Goal: Task Accomplishment & Management: Manage account settings

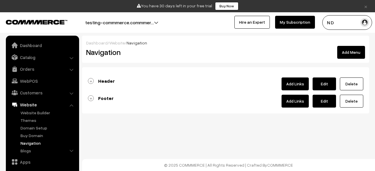
scroll to position [40, 0]
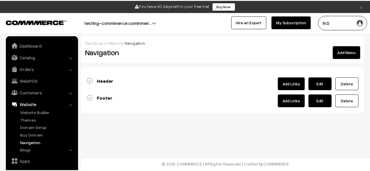
scroll to position [40, 0]
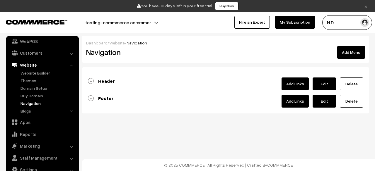
click at [92, 81] on link "Header" at bounding box center [101, 81] width 27 height 6
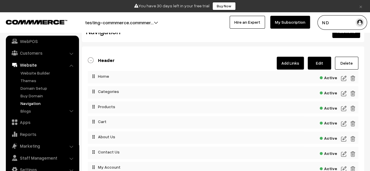
scroll to position [21, 0]
click at [92, 60] on link "Header" at bounding box center [101, 60] width 27 height 6
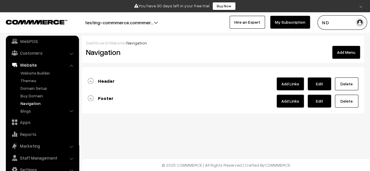
scroll to position [0, 0]
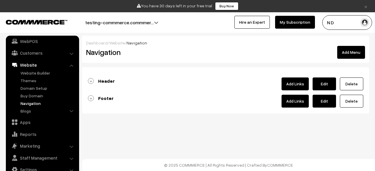
click at [91, 97] on link "Footer" at bounding box center [101, 98] width 26 height 6
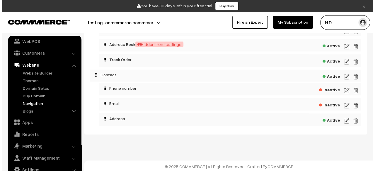
scroll to position [248, 0]
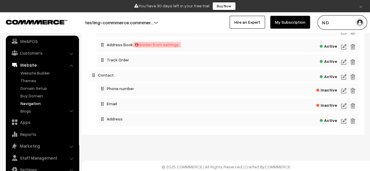
click at [342, 122] on img at bounding box center [343, 121] width 5 height 7
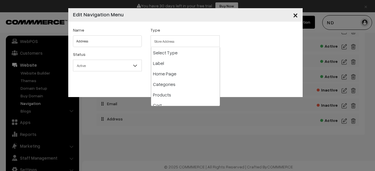
scroll to position [84, 0]
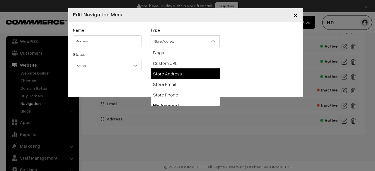
click at [190, 46] on span "Store Address" at bounding box center [185, 41] width 68 height 10
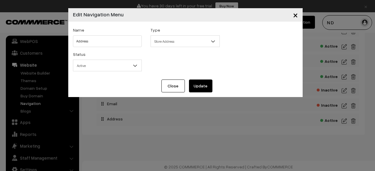
click at [190, 46] on span "Store Address" at bounding box center [185, 41] width 68 height 10
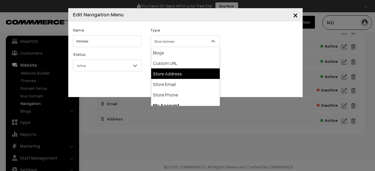
click at [190, 46] on span "Store Address" at bounding box center [185, 41] width 68 height 10
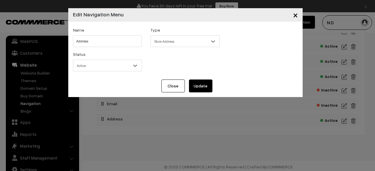
click at [190, 46] on span "Store Address" at bounding box center [185, 41] width 68 height 10
click at [297, 17] on span "×" at bounding box center [295, 14] width 5 height 11
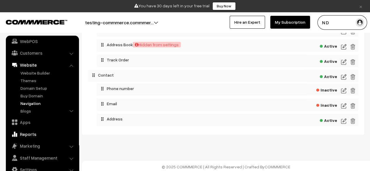
scroll to position [251, 0]
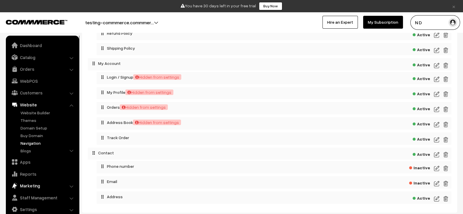
scroll to position [166, 0]
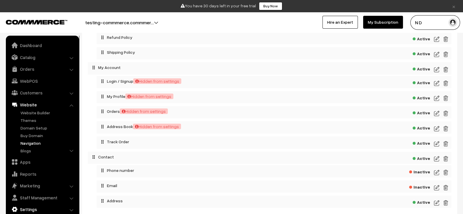
click at [39, 171] on link "Settings" at bounding box center [42, 209] width 70 height 11
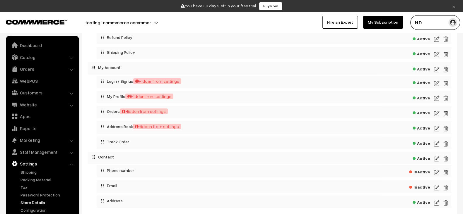
click at [37, 171] on link "Store Details" at bounding box center [48, 203] width 58 height 6
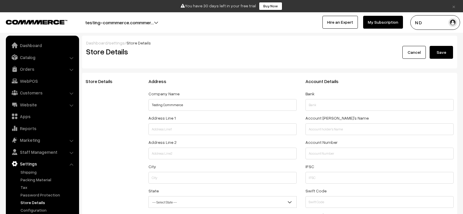
select select "99"
click at [120, 135] on div "Store Details" at bounding box center [112, 157] width 63 height 157
click at [453, 6] on link "×" at bounding box center [453, 6] width 8 height 7
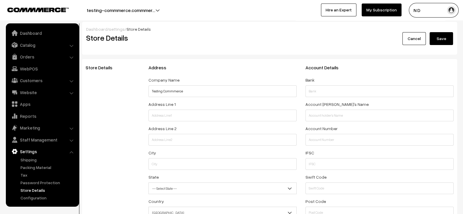
click at [52, 153] on link "Settings" at bounding box center [42, 151] width 70 height 11
click at [27, 153] on link "Settings" at bounding box center [42, 151] width 70 height 11
click at [71, 153] on li "Settings Shipping" at bounding box center [42, 173] width 70 height 55
click at [73, 138] on li "Staff Management Backend Users" at bounding box center [42, 140] width 70 height 11
click at [71, 140] on li "Staff Management Backend Users" at bounding box center [42, 140] width 70 height 11
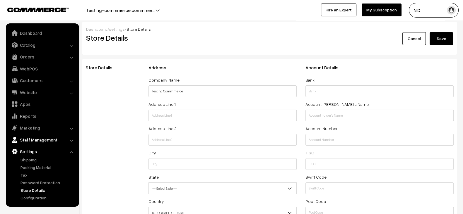
click at [38, 140] on link "Staff Management" at bounding box center [42, 140] width 70 height 11
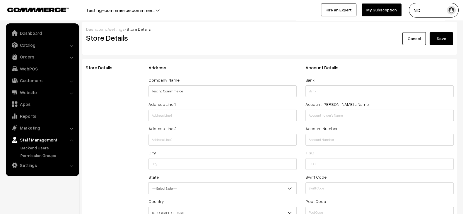
click at [38, 140] on link "Staff Management" at bounding box center [42, 140] width 70 height 11
click at [26, 36] on link "Dashboard" at bounding box center [42, 33] width 70 height 11
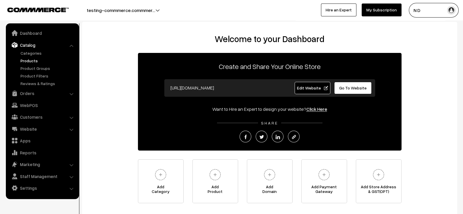
click at [32, 60] on link "Products" at bounding box center [48, 61] width 58 height 6
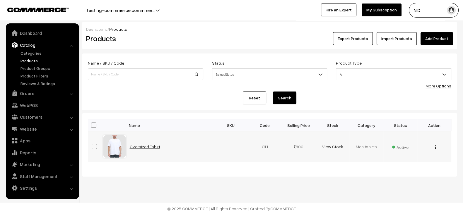
click at [146, 144] on link "Oversized Tshirt" at bounding box center [145, 146] width 30 height 5
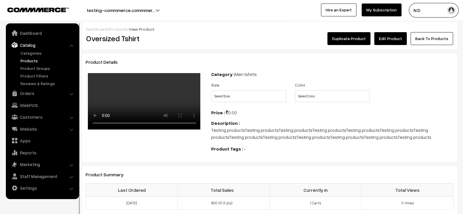
click at [386, 36] on link "Edit Product" at bounding box center [390, 38] width 32 height 13
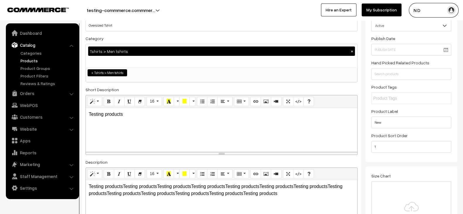
scroll to position [49, 0]
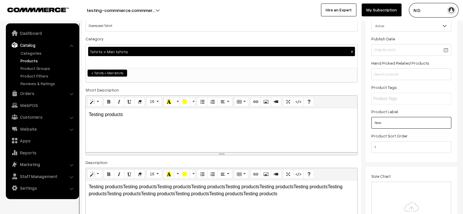
click at [396, 126] on input "New" at bounding box center [411, 123] width 80 height 12
click at [387, 98] on input "text" at bounding box center [398, 99] width 51 height 6
paste input "New"
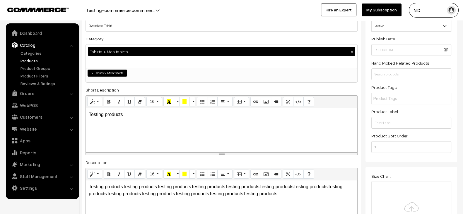
type input "New"
paste input "New"
type input "New tag"
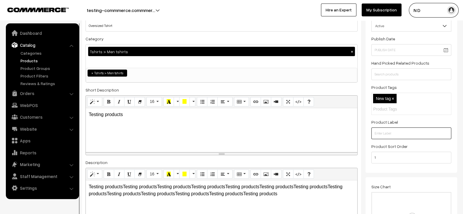
click at [388, 131] on input "text" at bounding box center [411, 134] width 80 height 12
paste input "New"
type input "New label"
click at [411, 122] on div "Product Label New label" at bounding box center [411, 129] width 80 height 21
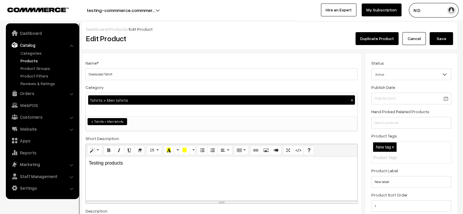
click at [447, 38] on button "Save" at bounding box center [440, 38] width 23 height 13
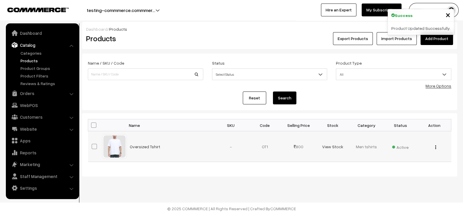
click at [160, 147] on td "Oversized Tshirt" at bounding box center [170, 146] width 88 height 31
click at [148, 147] on link "Oversized Tshirt" at bounding box center [145, 146] width 30 height 5
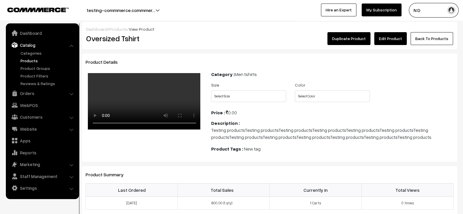
click at [390, 42] on link "Edit Product" at bounding box center [390, 38] width 32 height 13
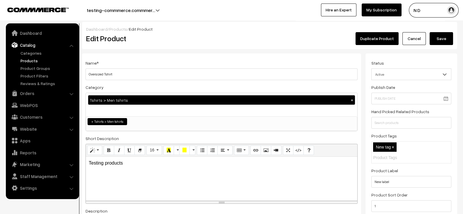
click at [137, 7] on button "testing-commmerce.commmer…" at bounding box center [120, 10] width 109 height 15
click at [130, 30] on link "Go to Website" at bounding box center [146, 28] width 47 height 13
